Goal: Task Accomplishment & Management: Manage account settings

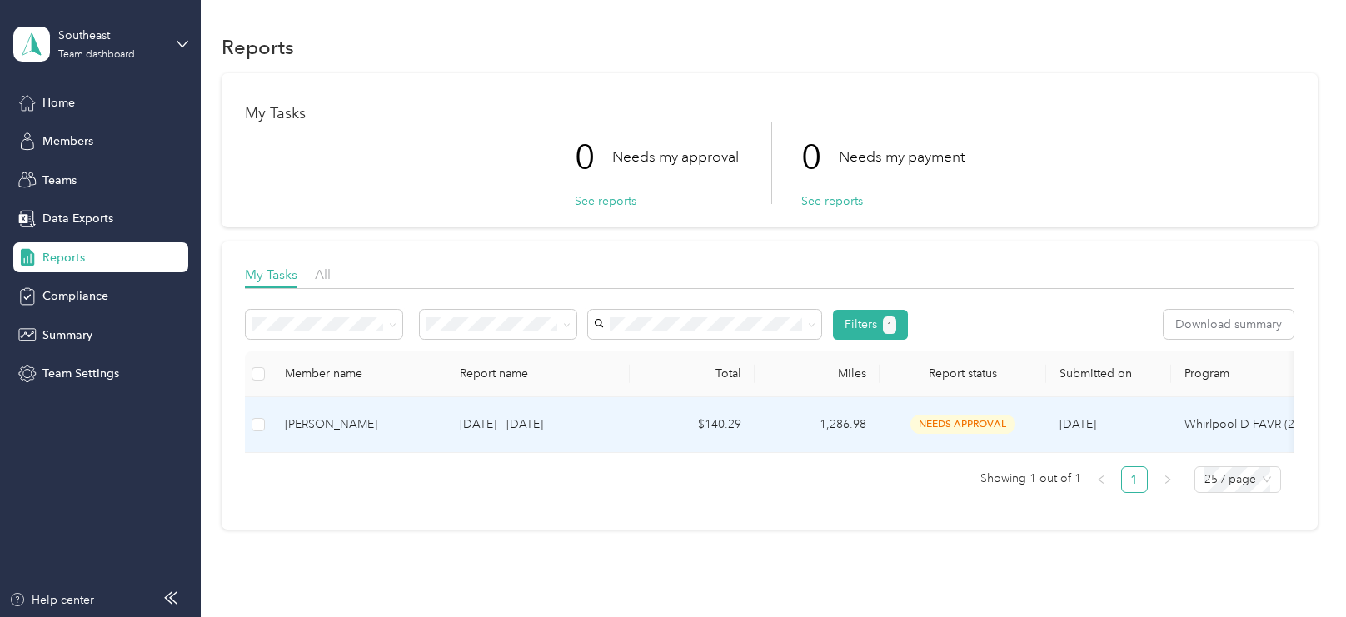
click at [431, 430] on div "[PERSON_NAME]" at bounding box center [359, 425] width 148 height 18
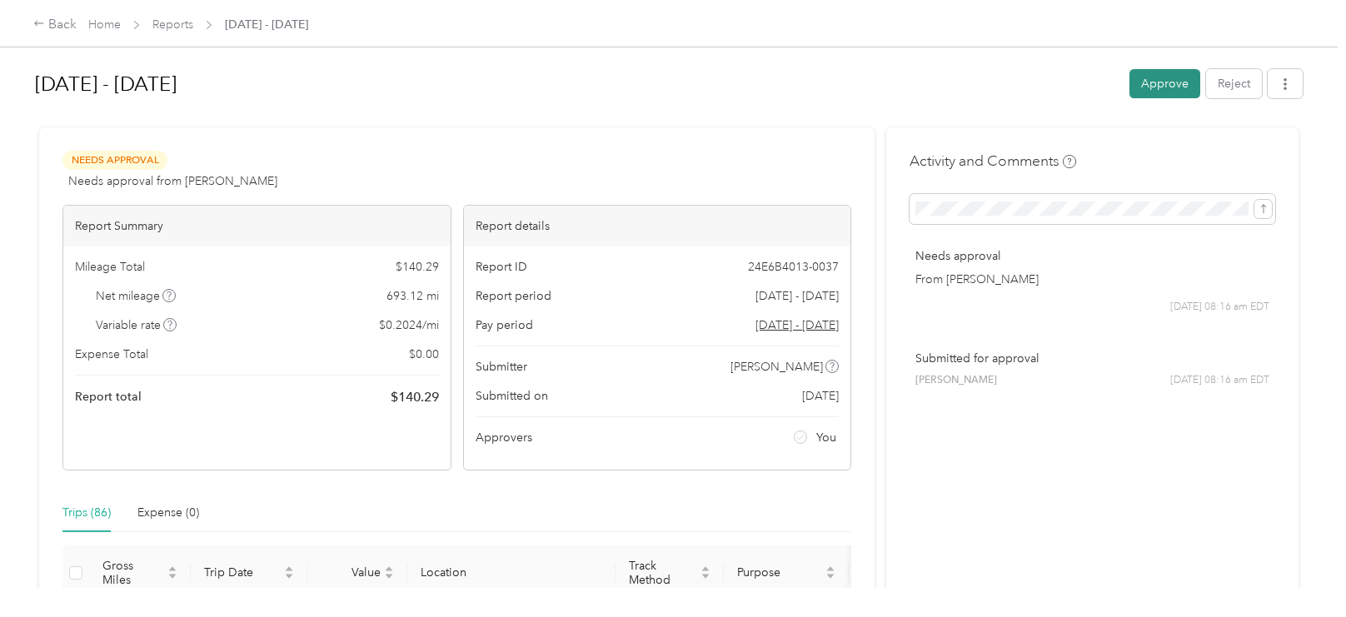
click at [1169, 79] on button "Approve" at bounding box center [1164, 83] width 71 height 29
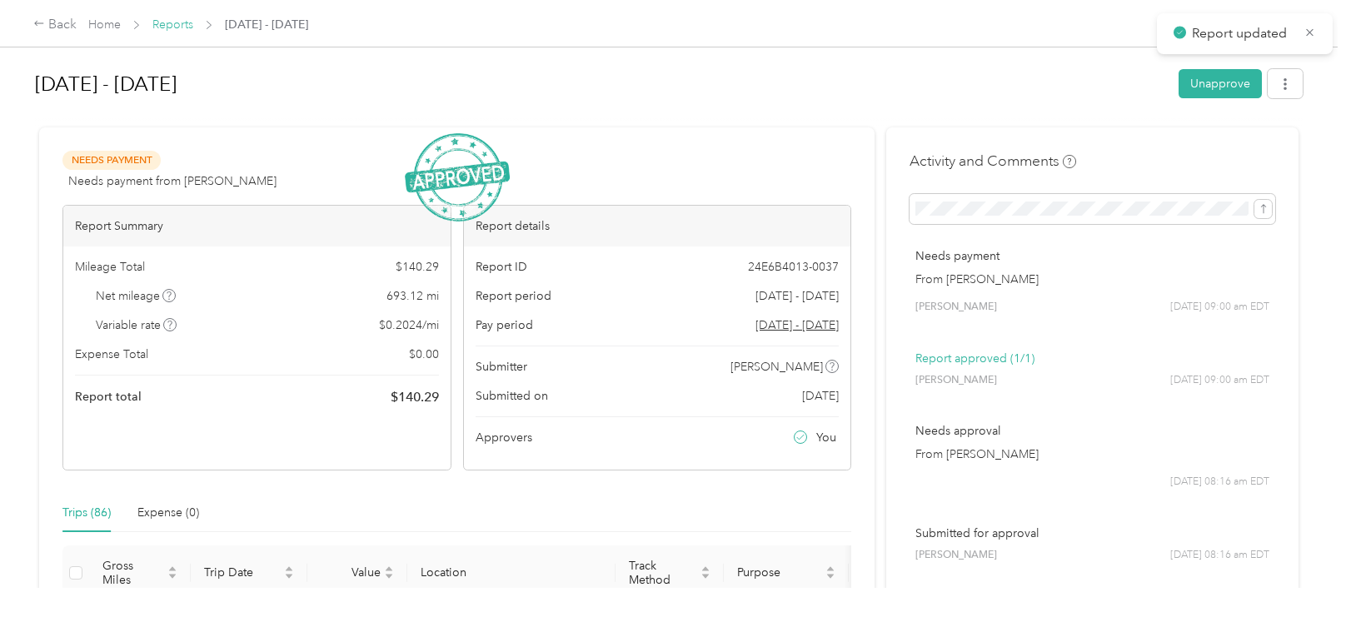
click at [181, 23] on link "Reports" at bounding box center [172, 24] width 41 height 14
